Goal: Find contact information: Find contact information

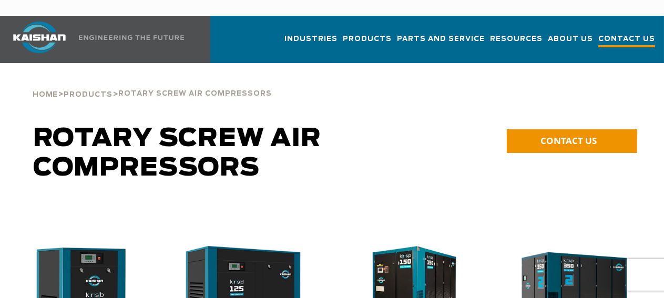
click at [628, 33] on span "Contact Us" at bounding box center [626, 40] width 57 height 14
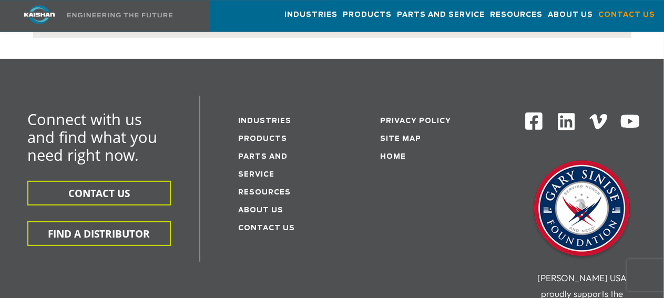
scroll to position [281, 0]
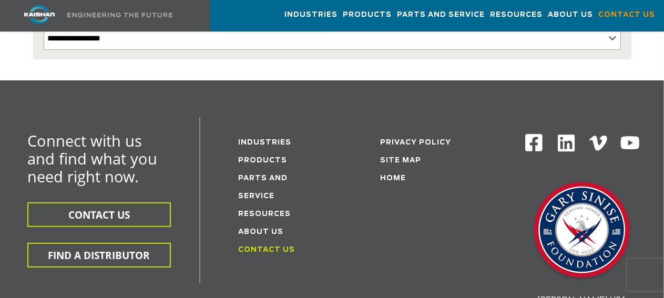
click at [264, 247] on link "Contact Us" at bounding box center [266, 250] width 57 height 7
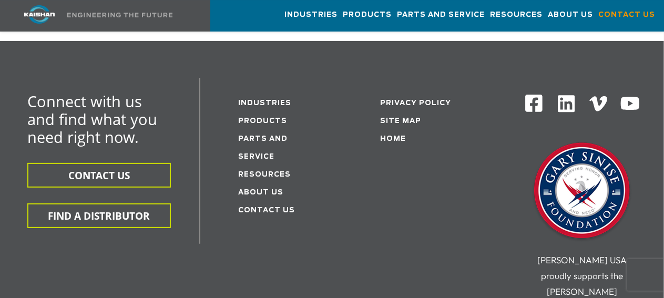
scroll to position [333, 0]
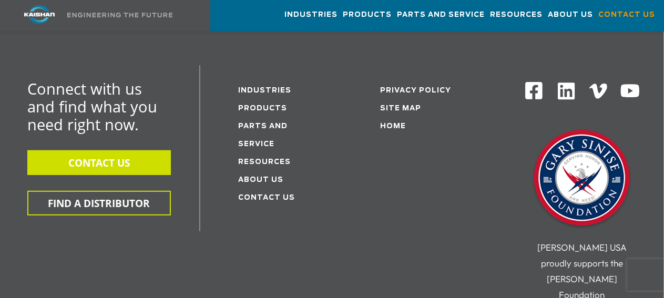
click at [110, 150] on button "CONTACT US" at bounding box center [99, 162] width 144 height 25
